Goal: Navigation & Orientation: Find specific page/section

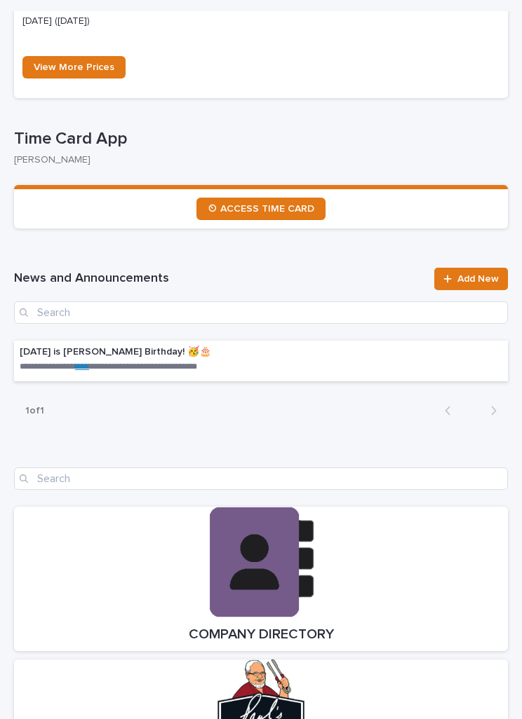
scroll to position [1175, 0]
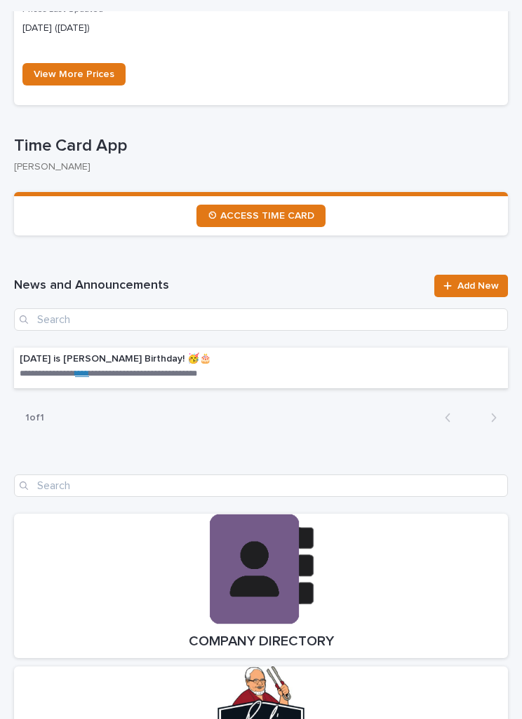
click at [278, 211] on span "⏲ ACCESS TIME CARD" at bounding box center [261, 216] width 107 height 10
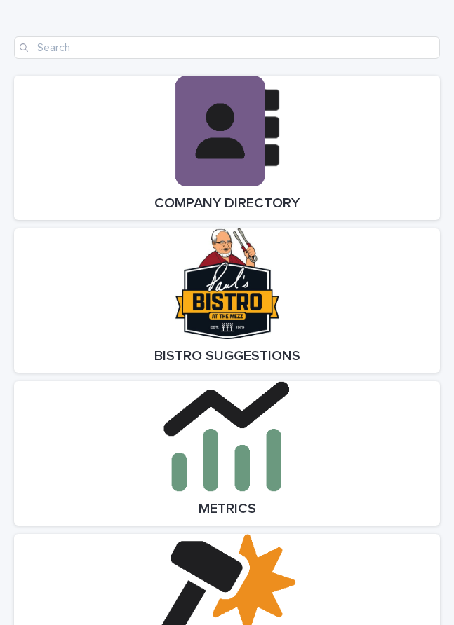
scroll to position [1620, 0]
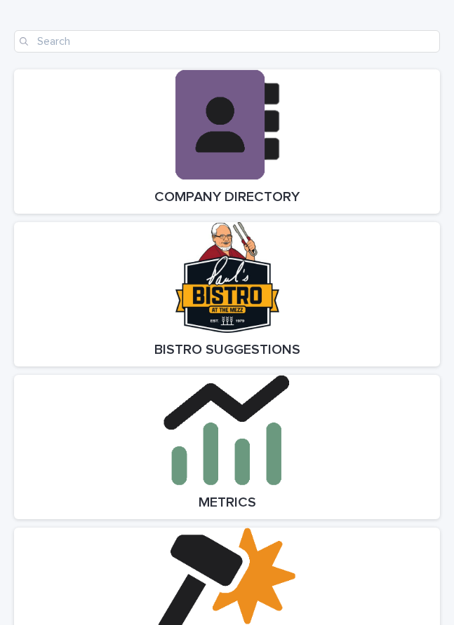
click at [269, 154] on link "Open Link" at bounding box center [227, 141] width 426 height 144
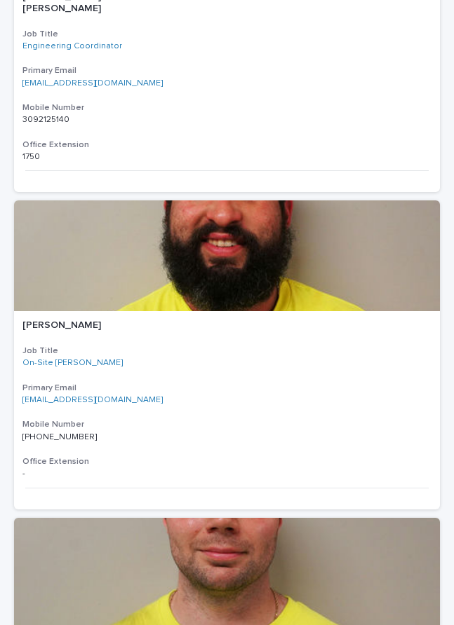
scroll to position [5208, 0]
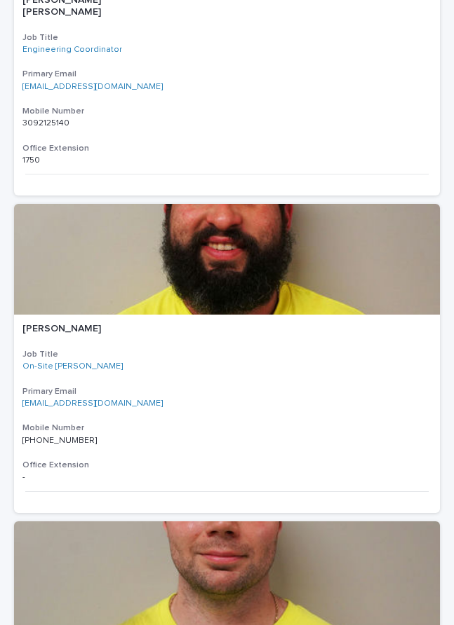
click at [353, 223] on div at bounding box center [227, 259] width 426 height 111
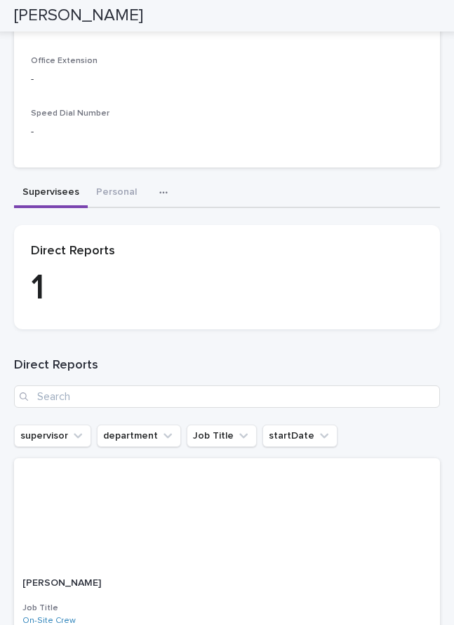
scroll to position [660, 0]
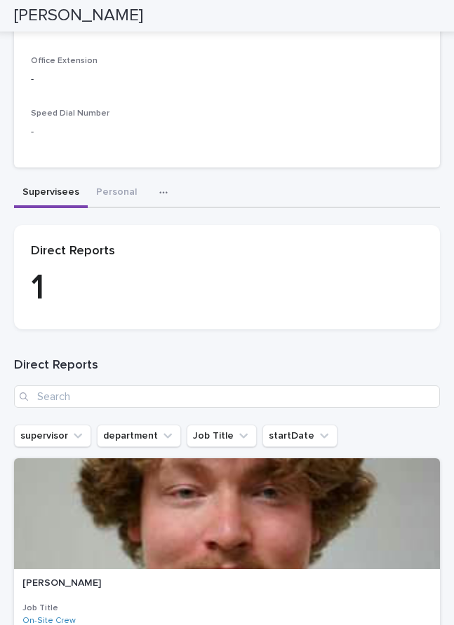
click at [114, 180] on button "Personal" at bounding box center [116, 193] width 57 height 29
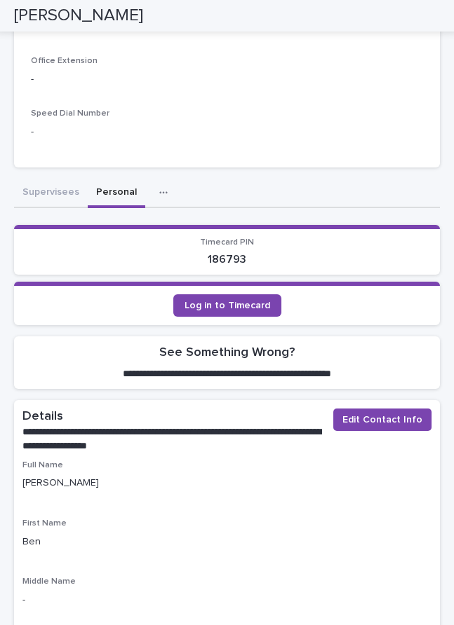
click at [159, 188] on icon "button" at bounding box center [163, 193] width 8 height 10
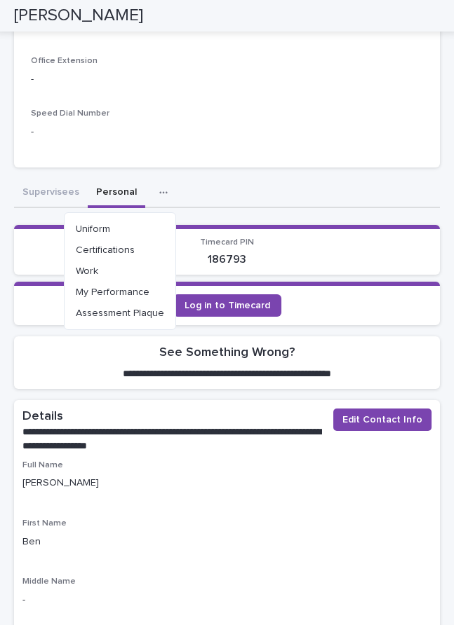
click at [113, 287] on span "My Performance" at bounding box center [113, 292] width 74 height 10
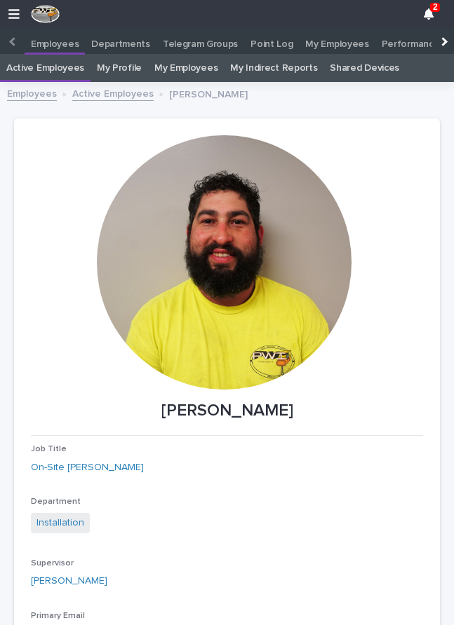
click at [171, 331] on div at bounding box center [224, 262] width 255 height 255
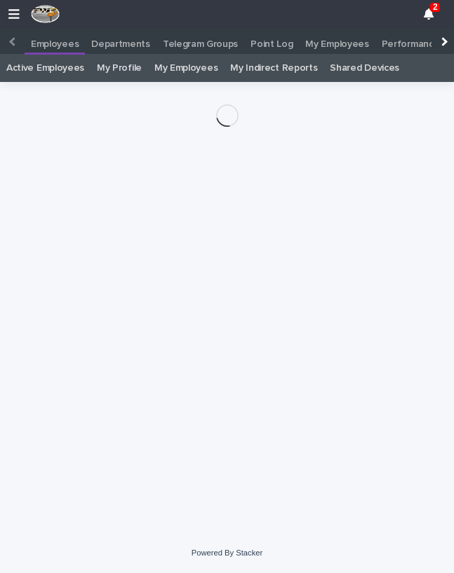
scroll to position [28, 0]
